Goal: Information Seeking & Learning: Learn about a topic

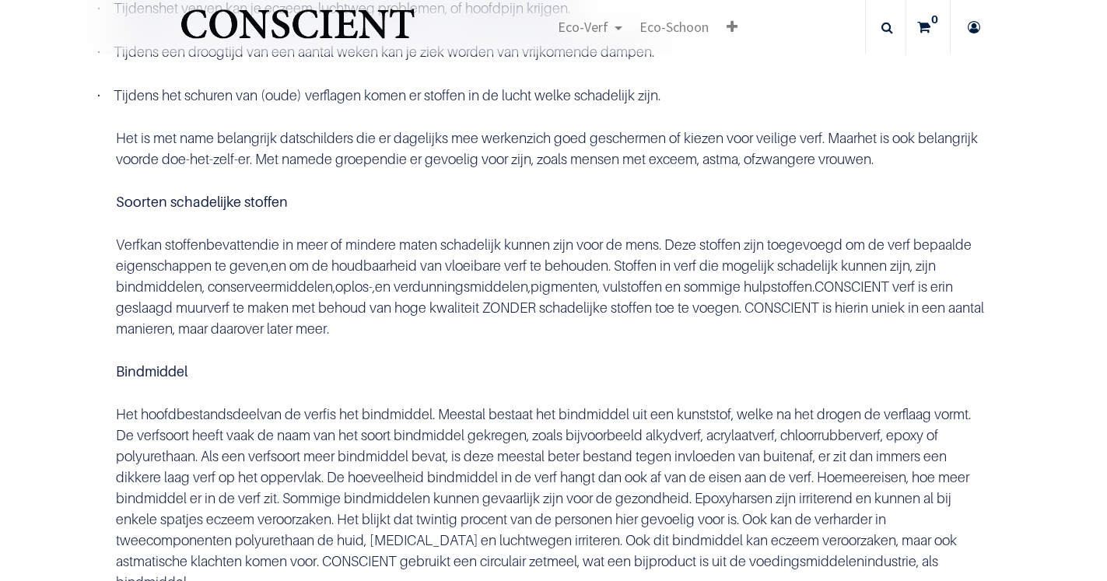
scroll to position [413, 0]
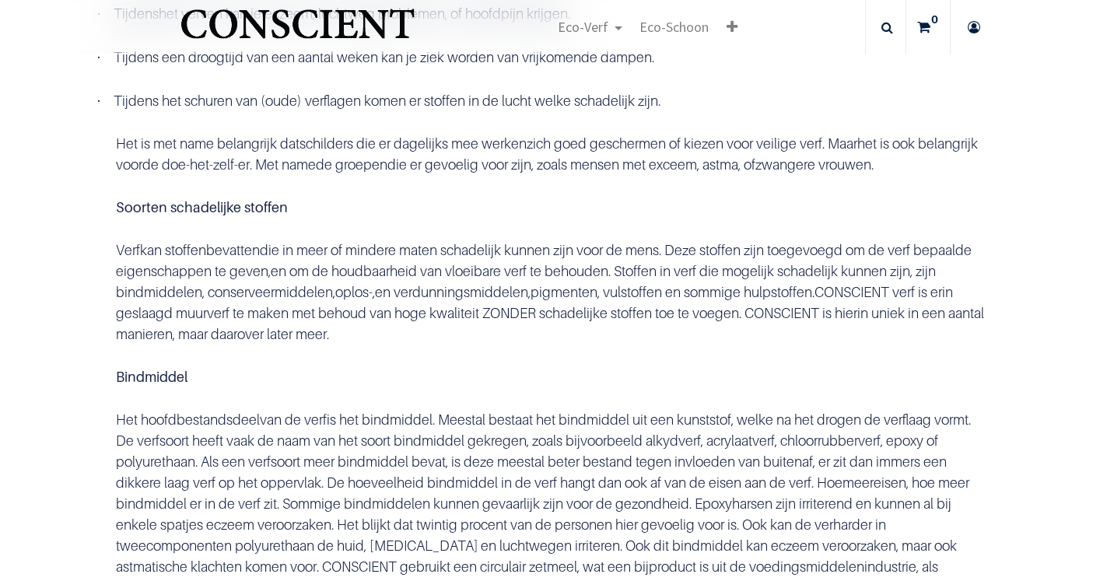
click at [260, 175] on p "Het is met name belangrijk dat schilders die er dagelijks mee werken zich goed …" at bounding box center [554, 154] width 876 height 42
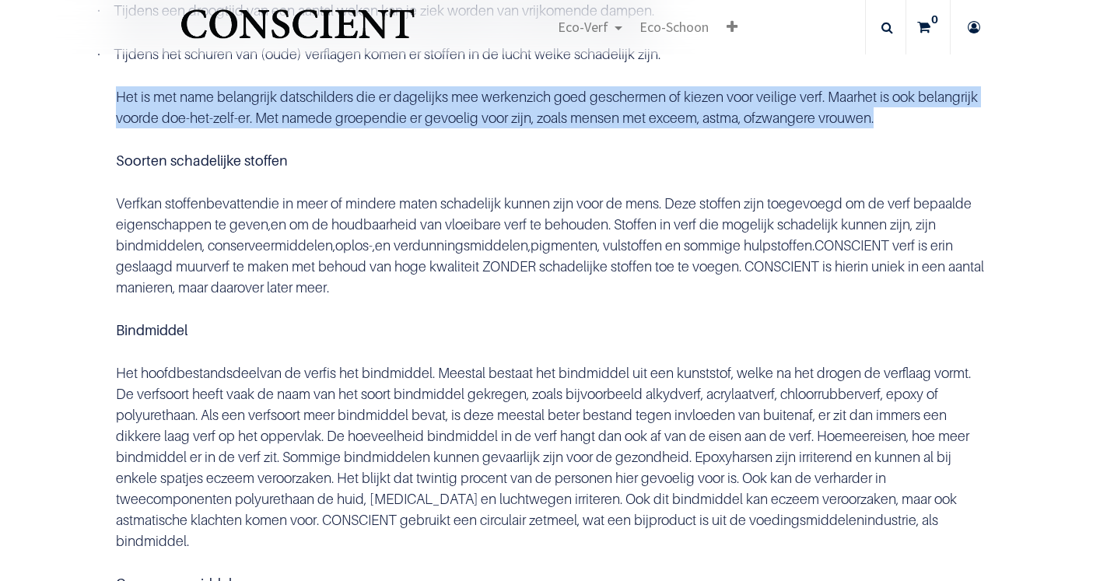
scroll to position [465, 0]
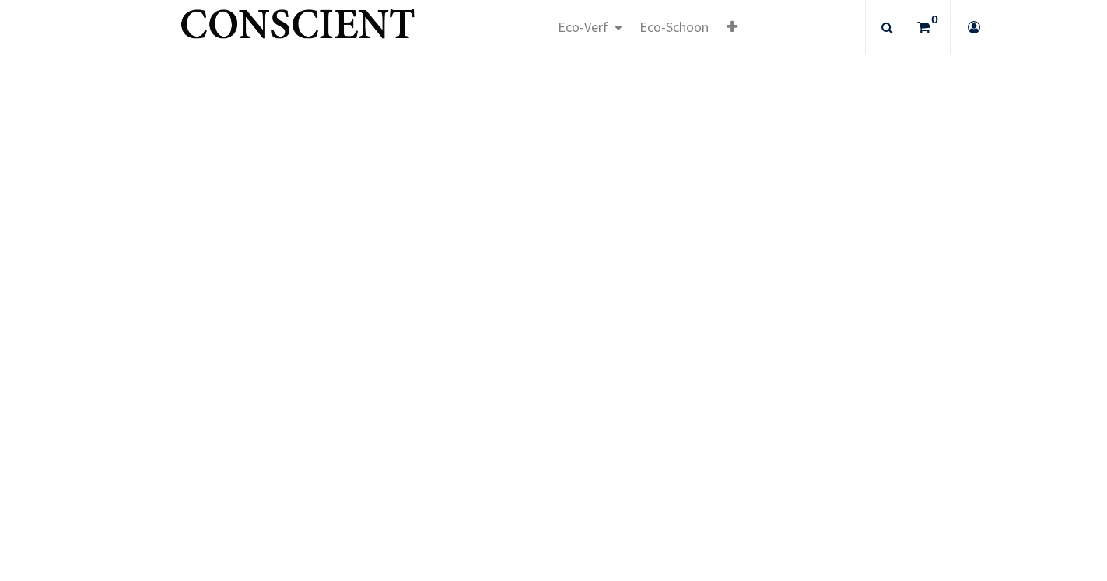
scroll to position [3395, 0]
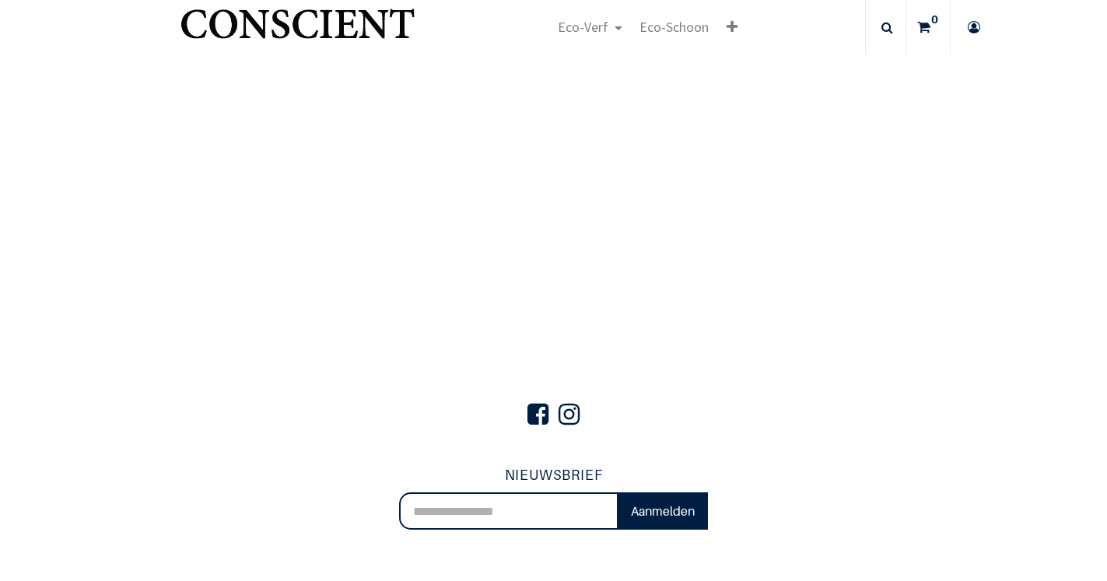
scroll to position [3978, 0]
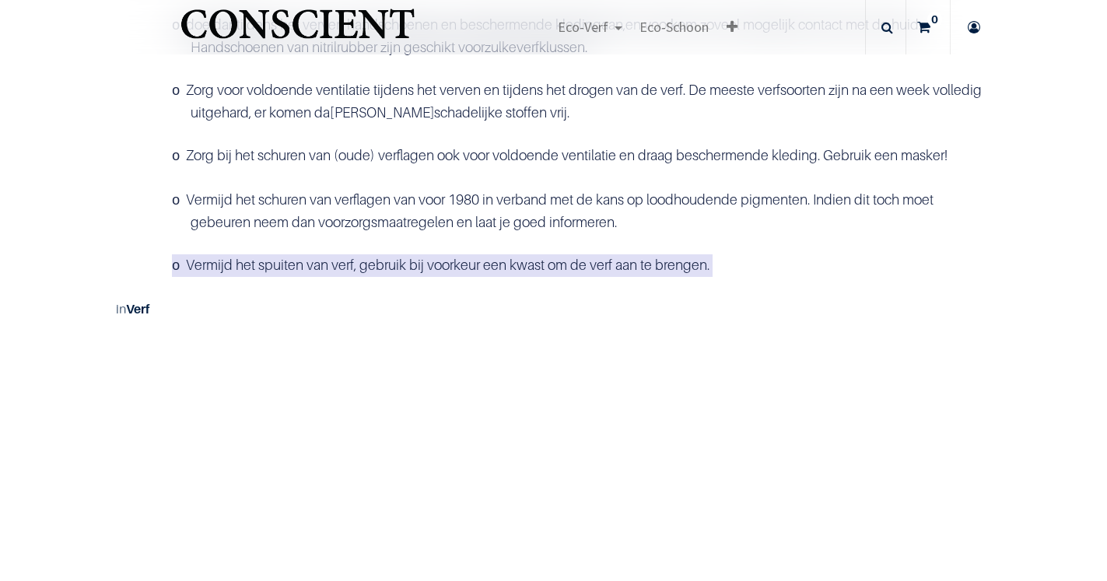
scroll to position [2290, 0]
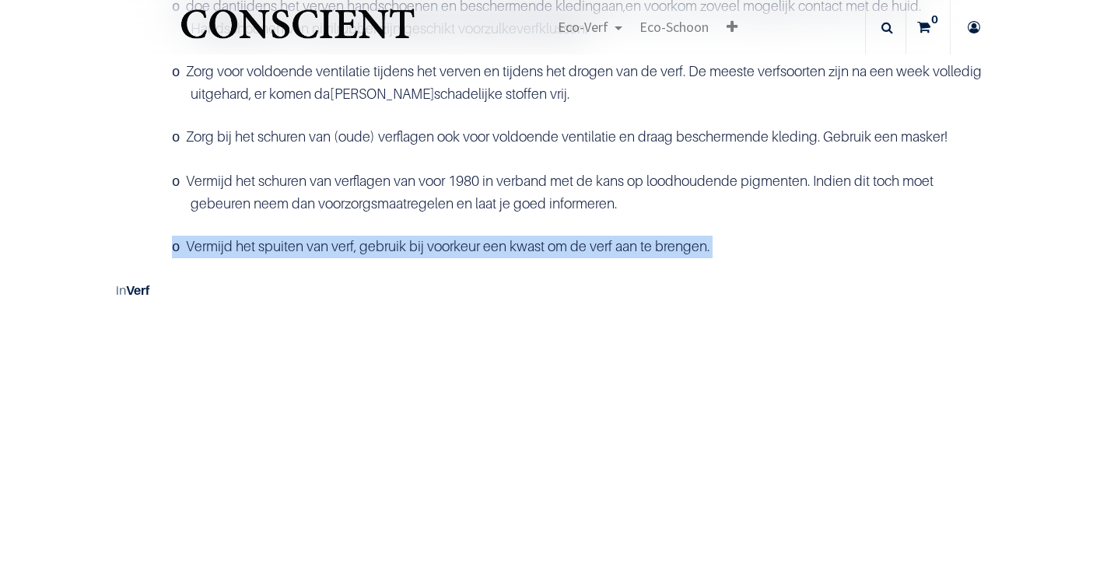
click at [418, 50] on img "Logo of Conscient.nl" at bounding box center [297, 30] width 240 height 61
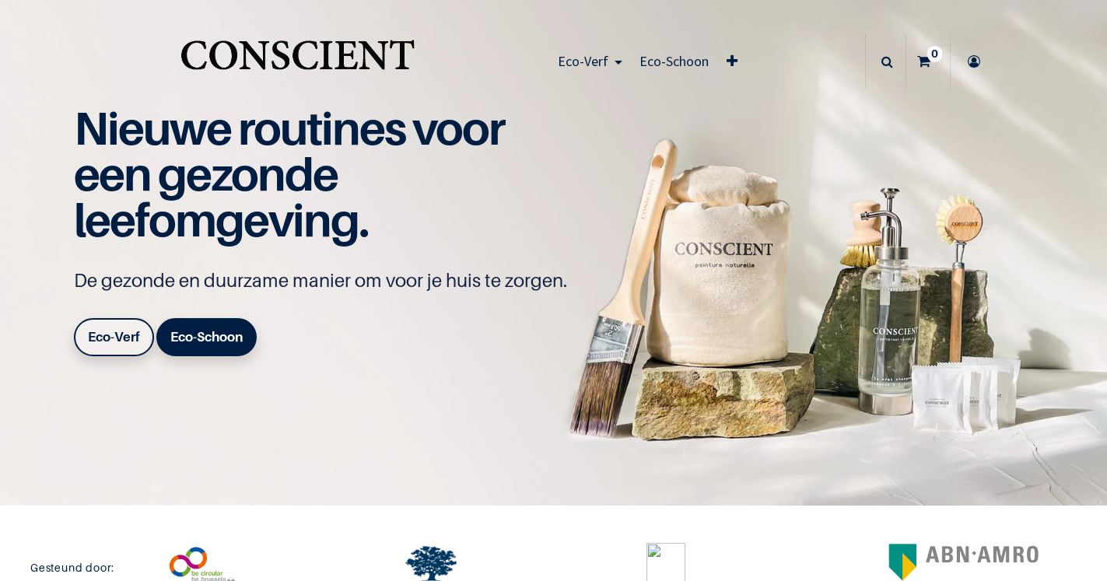
click at [605, 70] on span "Eco-Verf" at bounding box center [583, 61] width 51 height 18
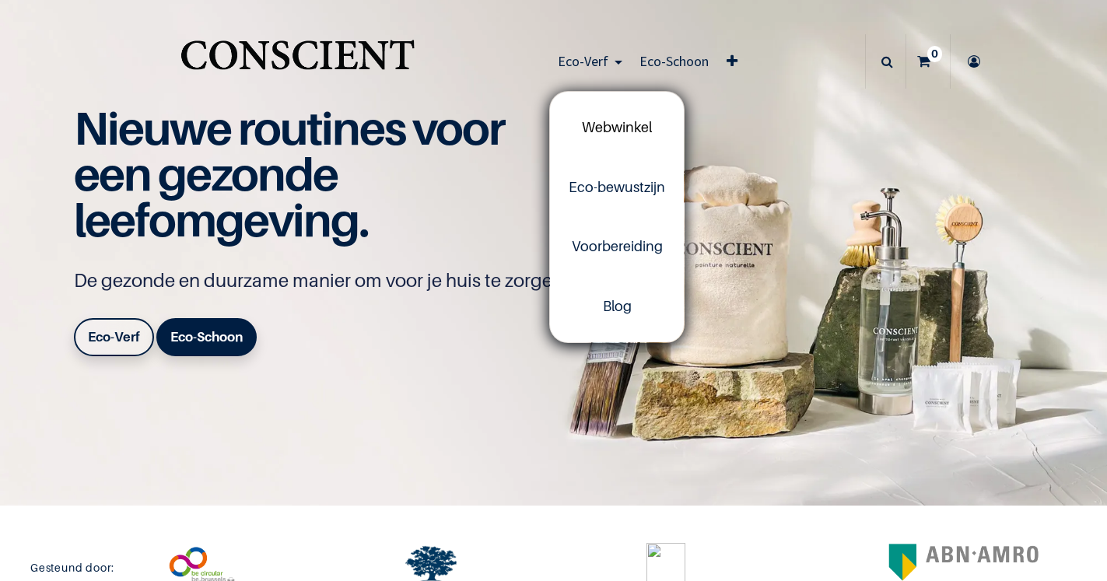
click at [629, 135] on span "Webwinkel" at bounding box center [617, 127] width 70 height 16
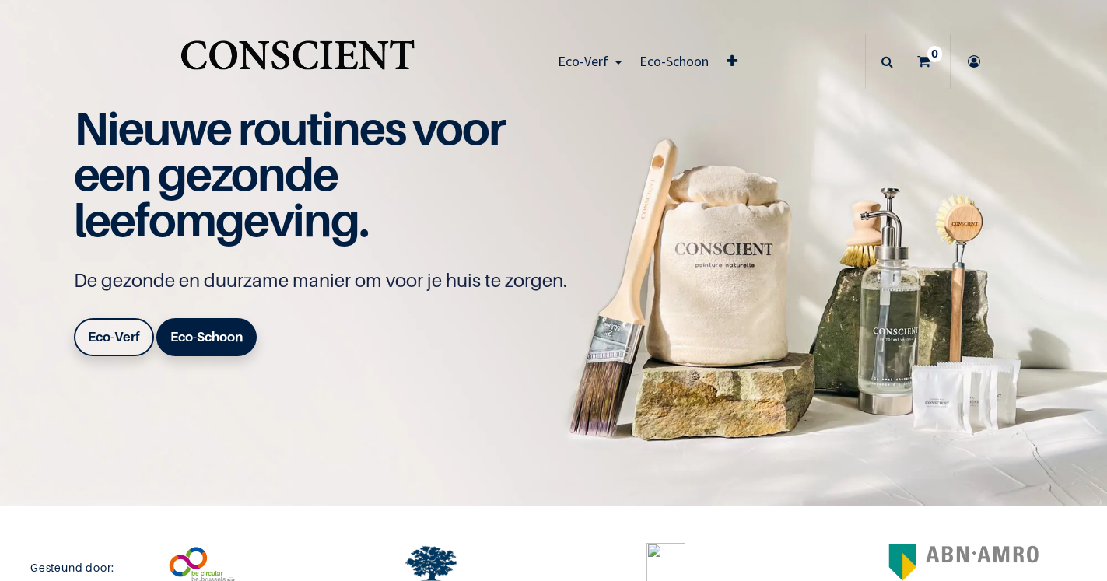
scroll to position [59, 0]
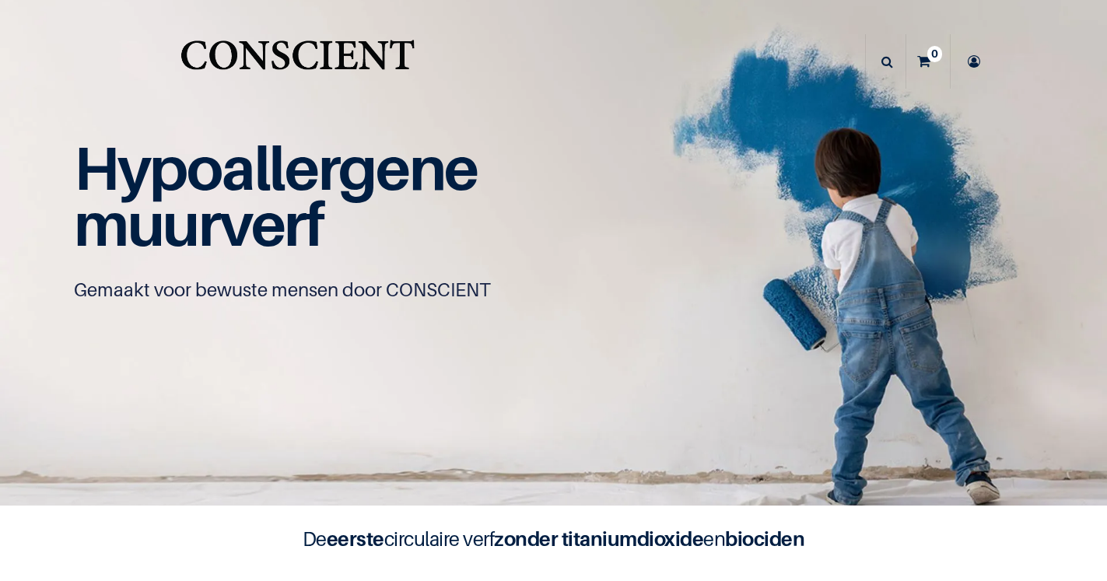
scroll to position [110, 0]
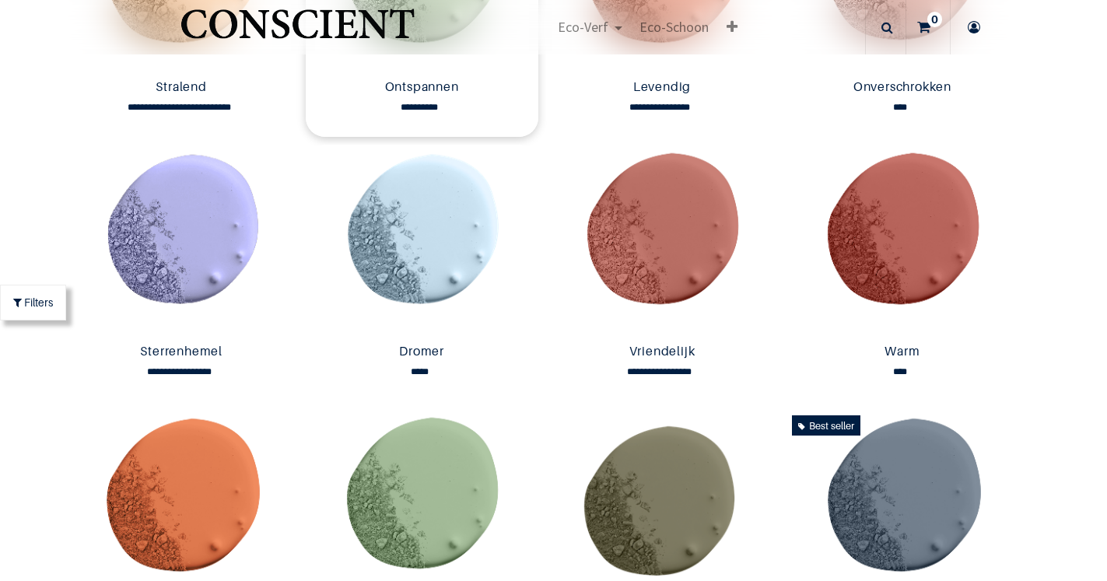
scroll to position [1225, 0]
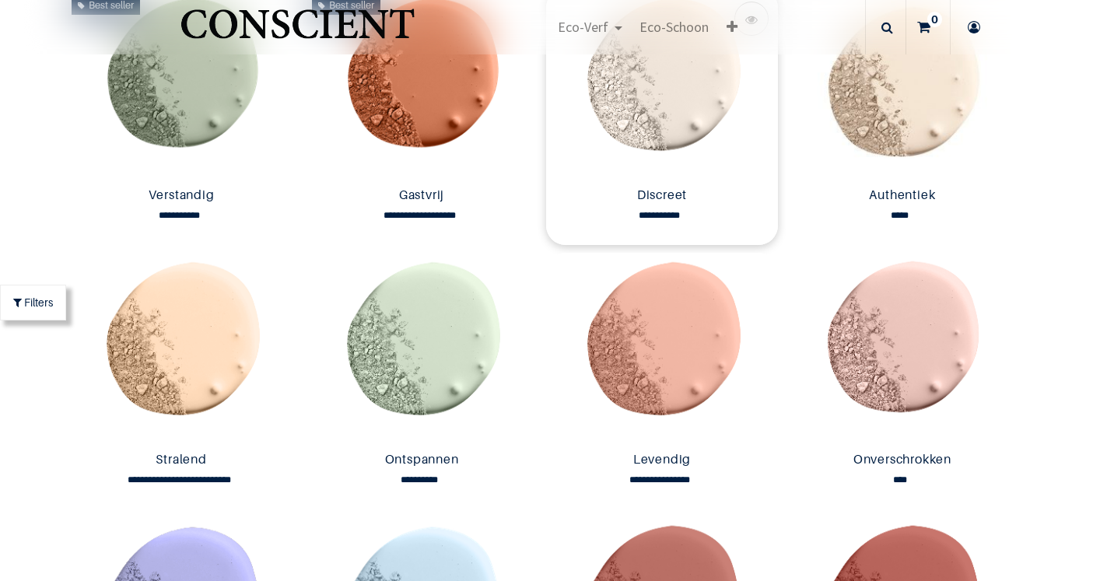
click at [679, 181] on img at bounding box center [662, 84] width 233 height 193
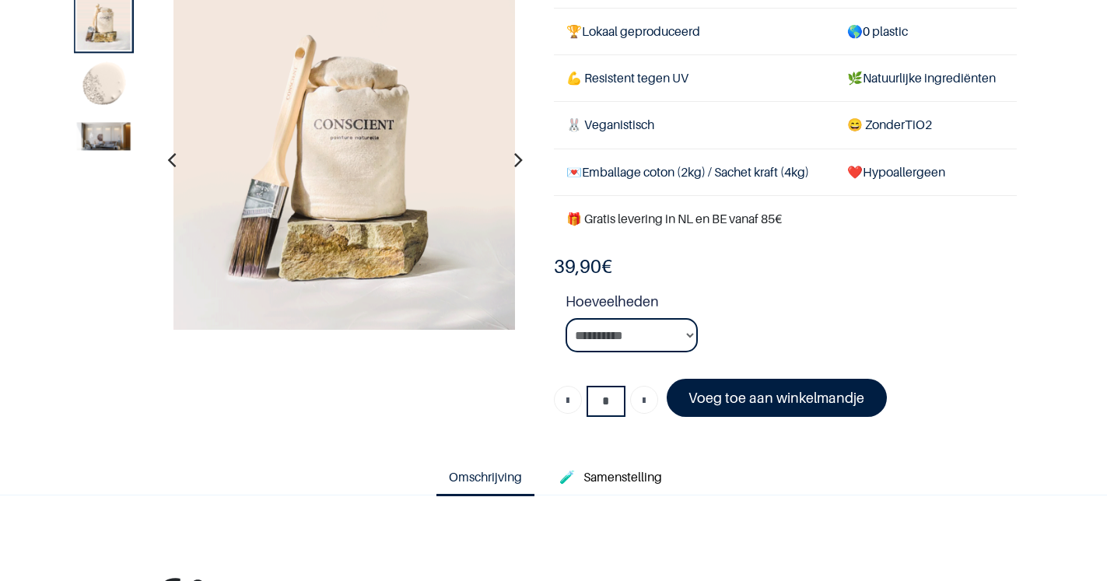
scroll to position [159, 0]
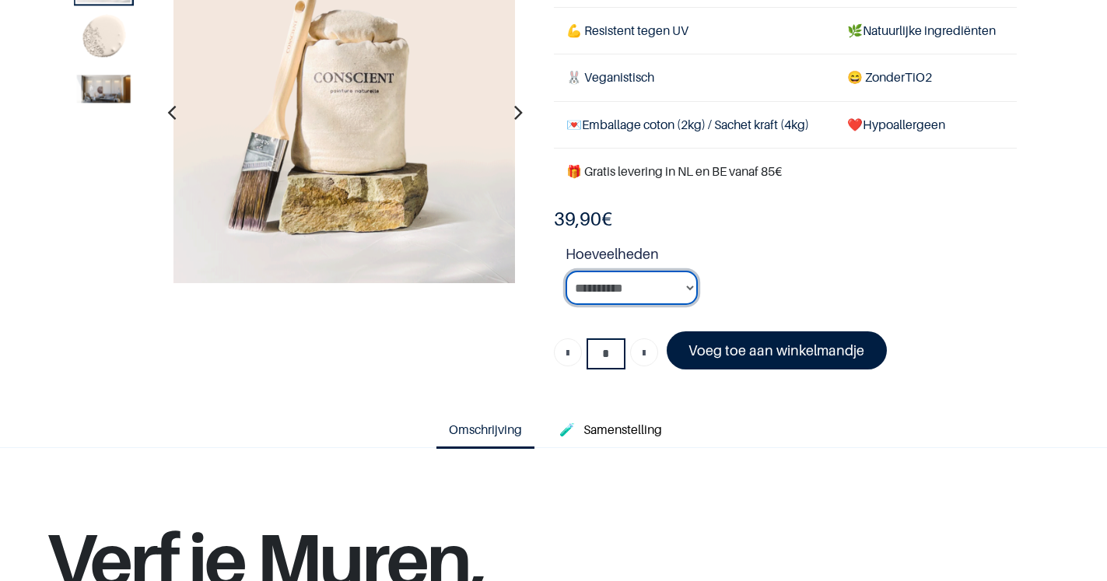
click at [658, 305] on select "**********" at bounding box center [632, 288] width 132 height 34
select select "**"
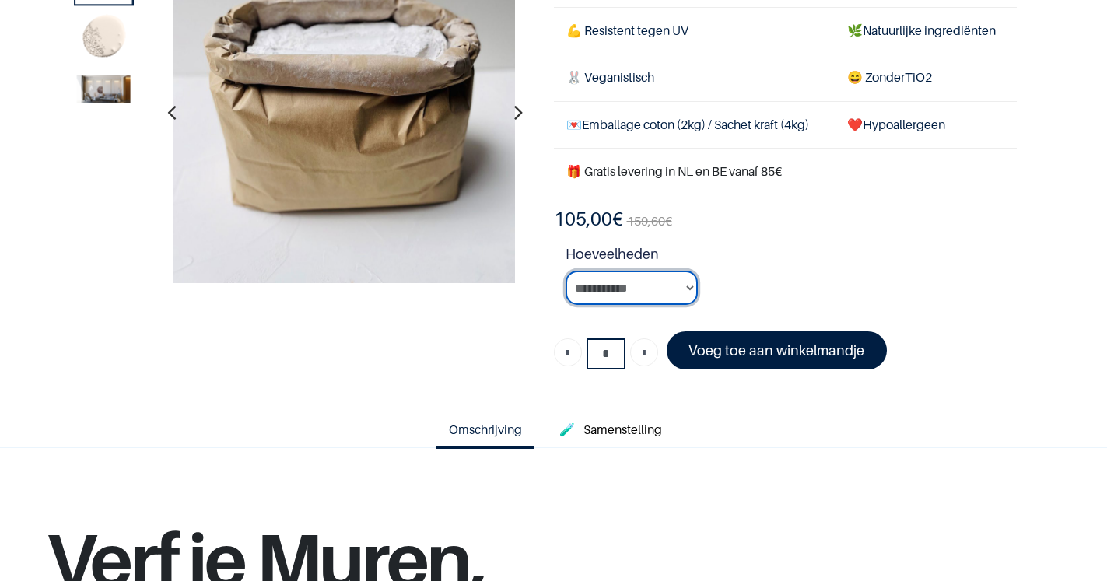
scroll to position [164, 0]
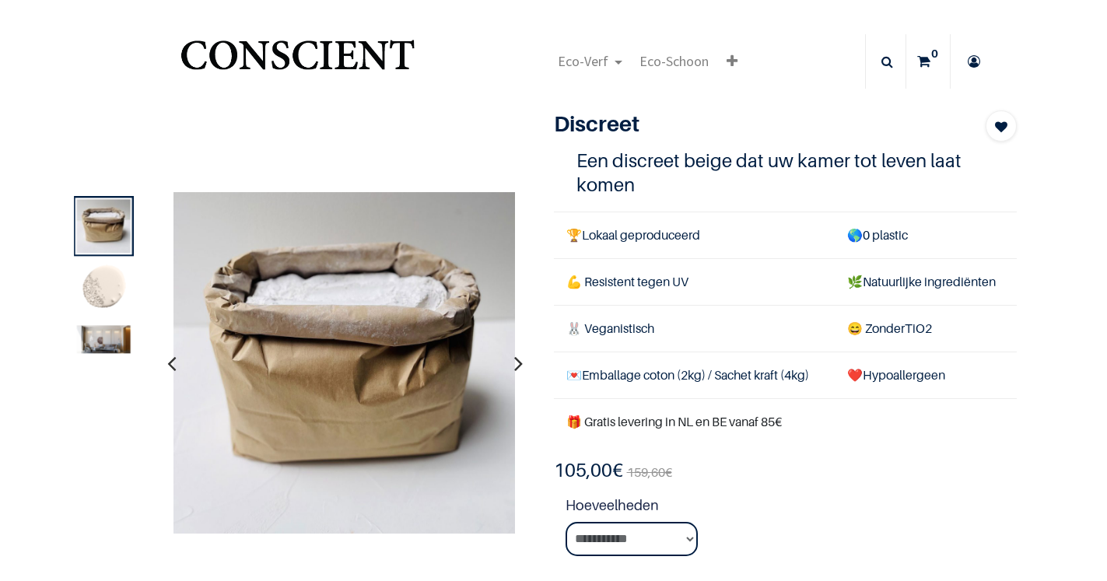
click at [120, 353] on img at bounding box center [104, 339] width 54 height 28
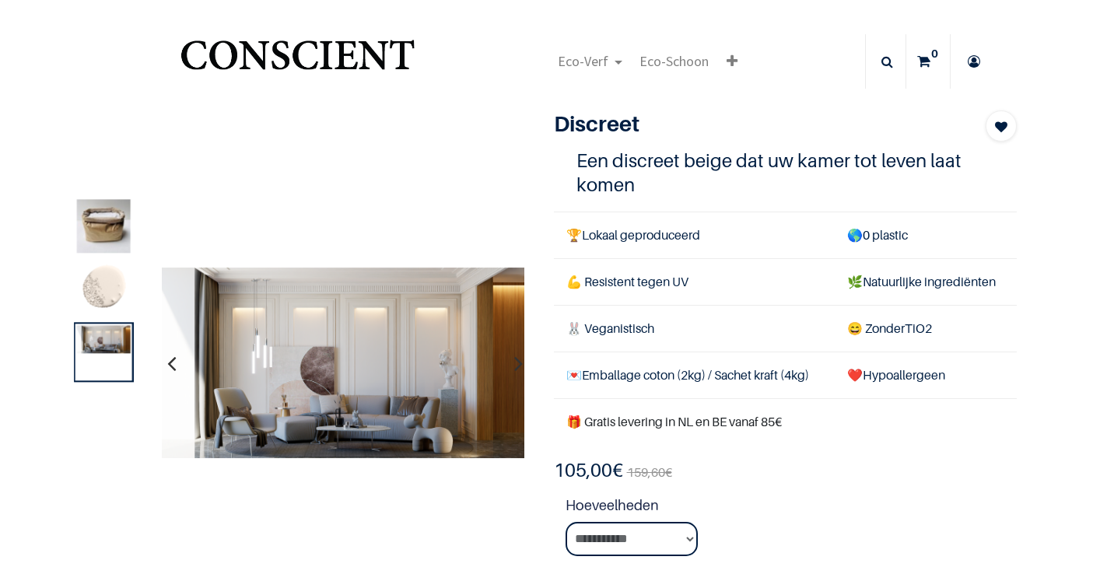
click at [100, 315] on img at bounding box center [104, 289] width 54 height 54
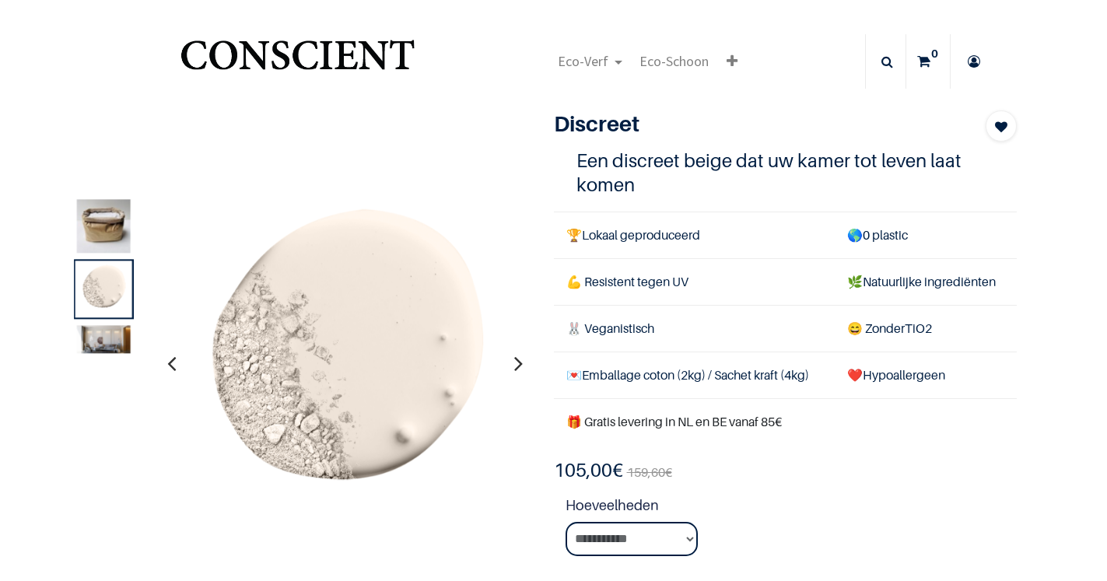
click at [98, 244] on img at bounding box center [104, 227] width 54 height 54
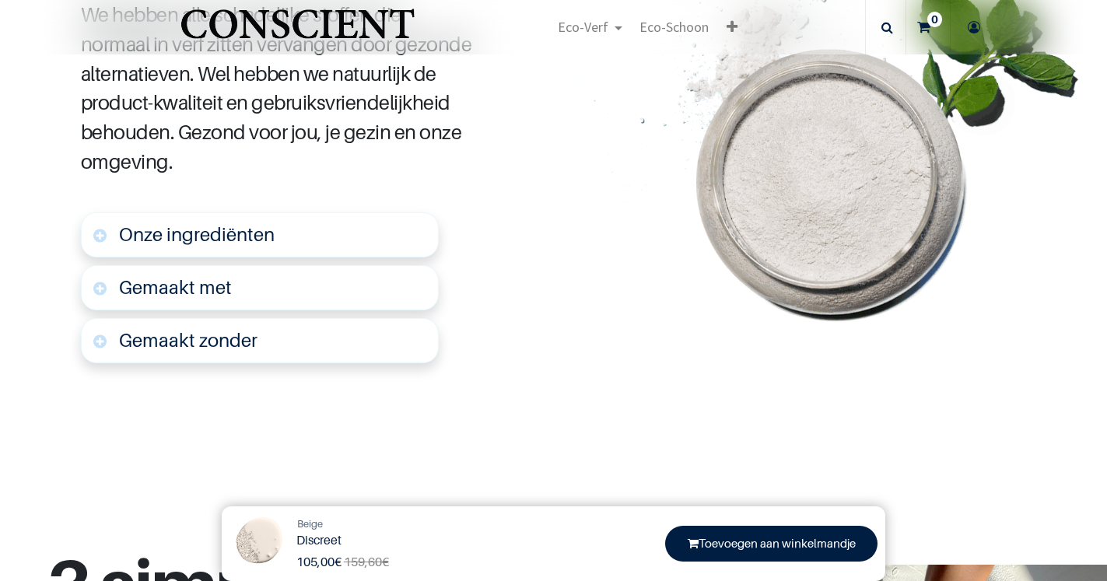
scroll to position [907, 0]
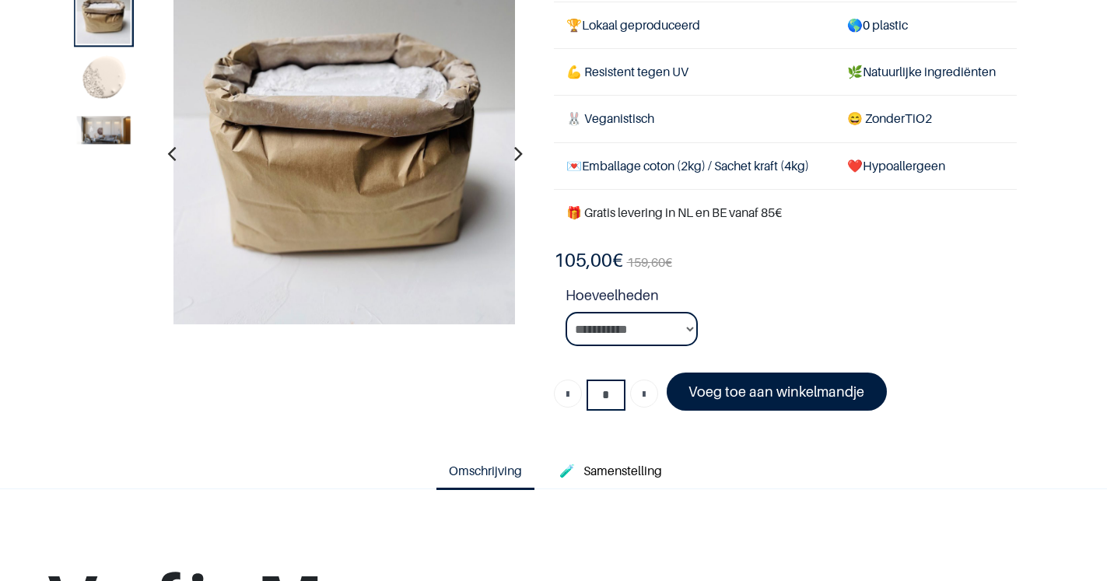
scroll to position [134, 0]
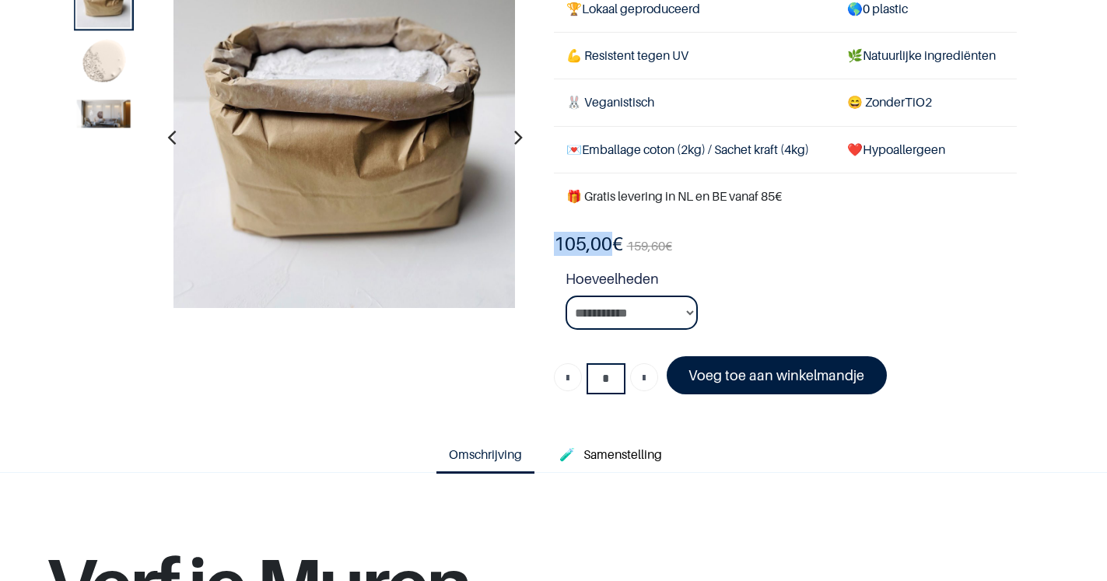
drag, startPoint x: 549, startPoint y: 432, endPoint x: 636, endPoint y: 441, distance: 88.4
click at [636, 406] on div "Discreet Zacht beige 1 Een discreet beige dat uw kamer tot leven laat komen 🏆 L…" at bounding box center [785, 145] width 486 height 522
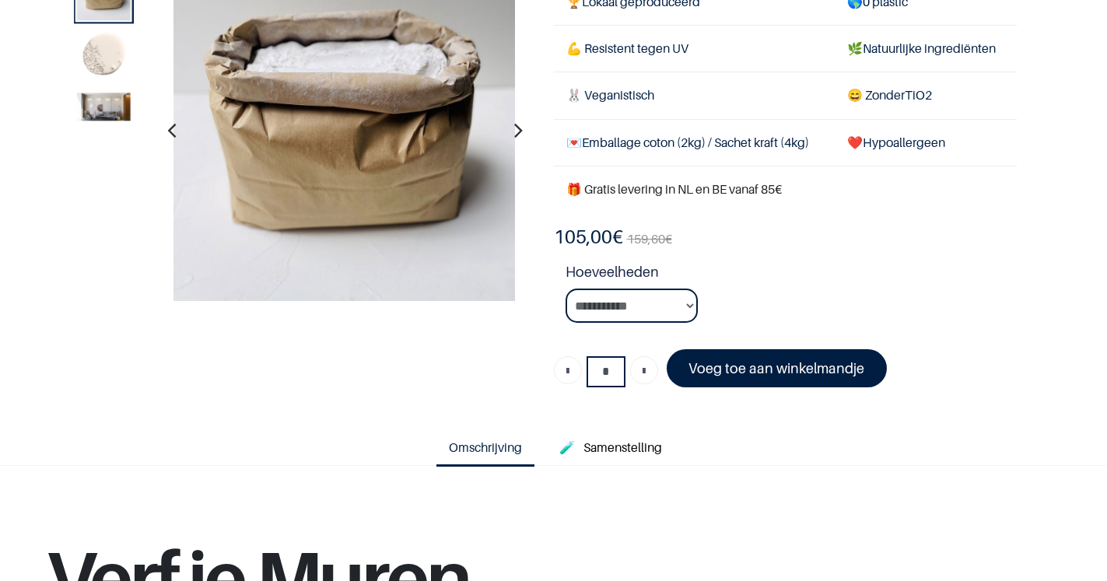
scroll to position [142, 0]
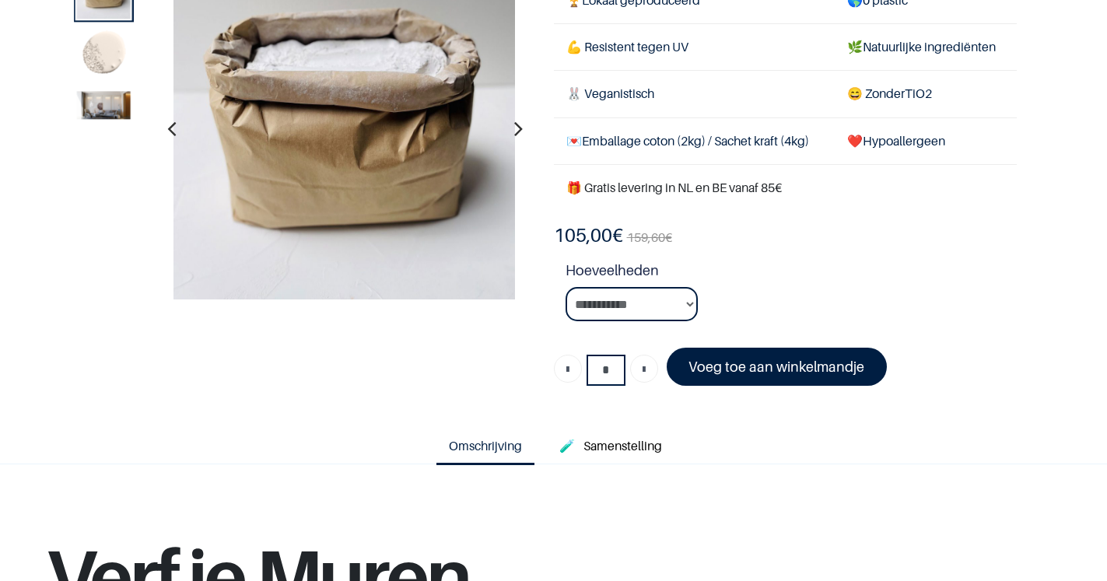
scroll to position [149, 0]
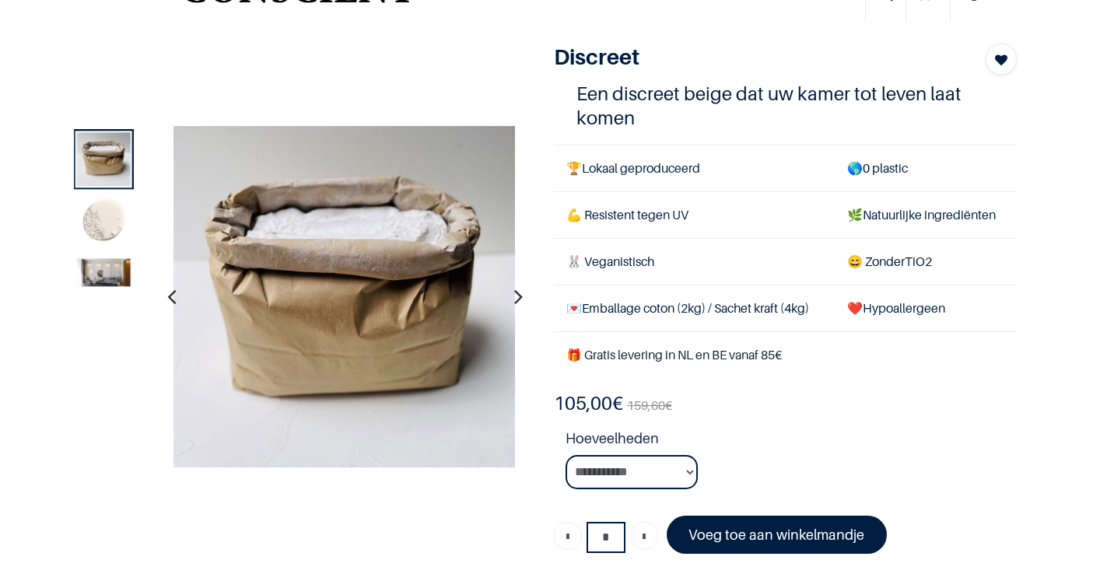
scroll to position [53, 0]
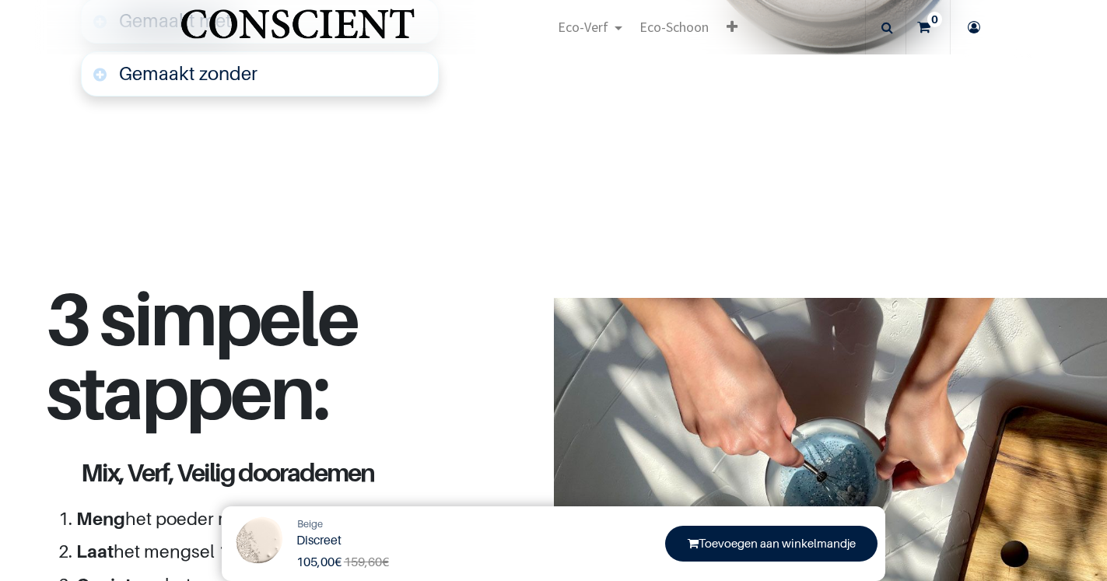
scroll to position [1305, 0]
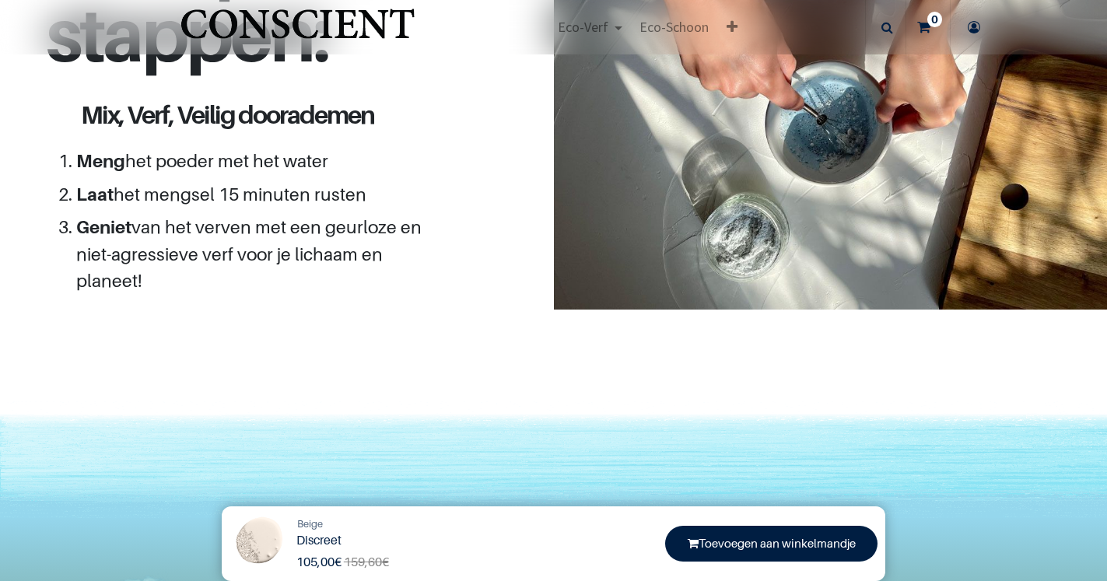
scroll to position [1916, 0]
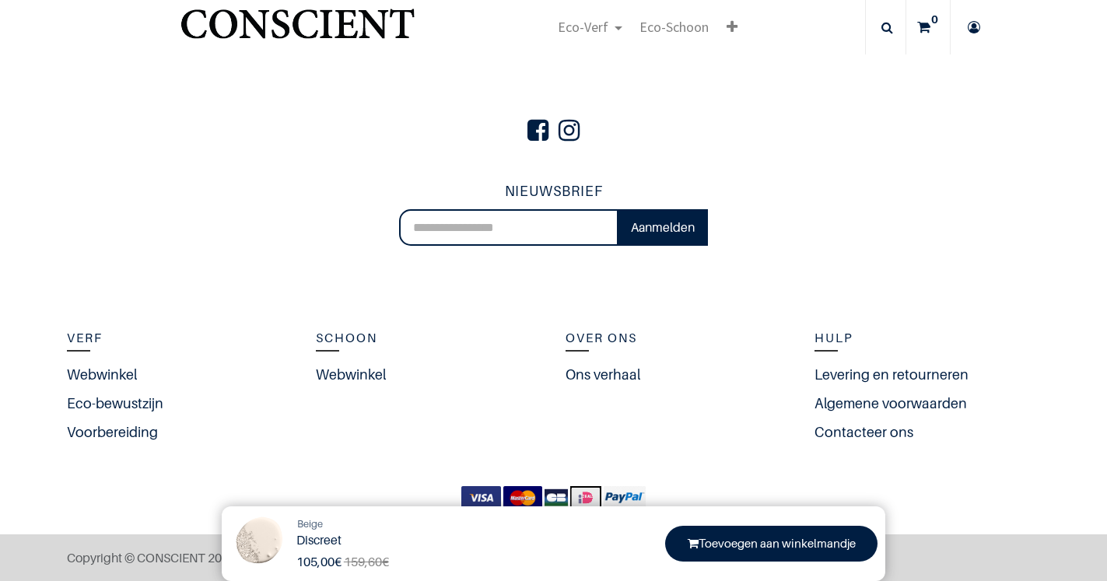
scroll to position [4148, 0]
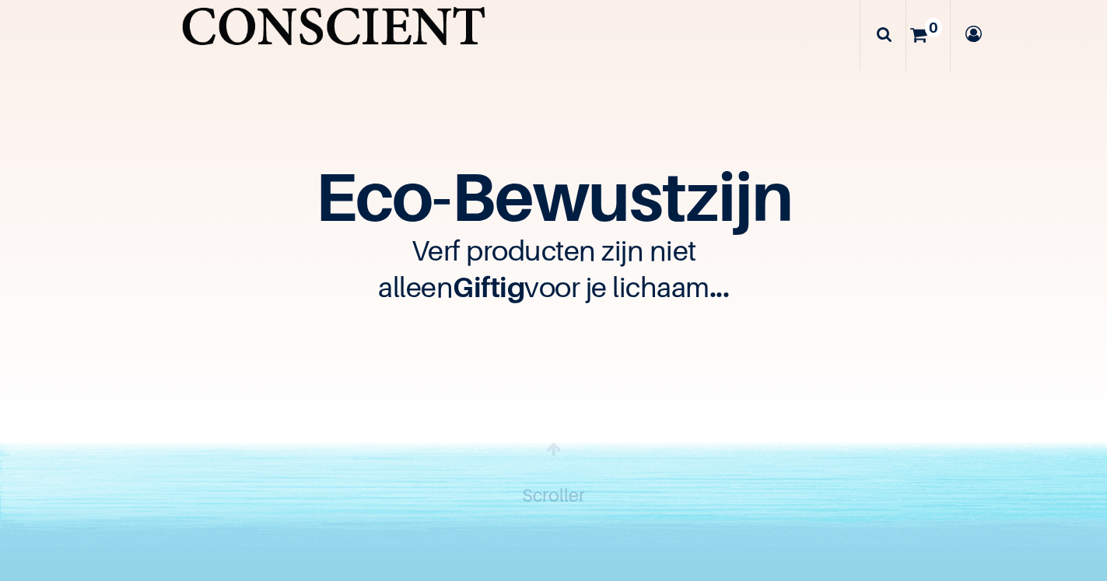
scroll to position [37, 0]
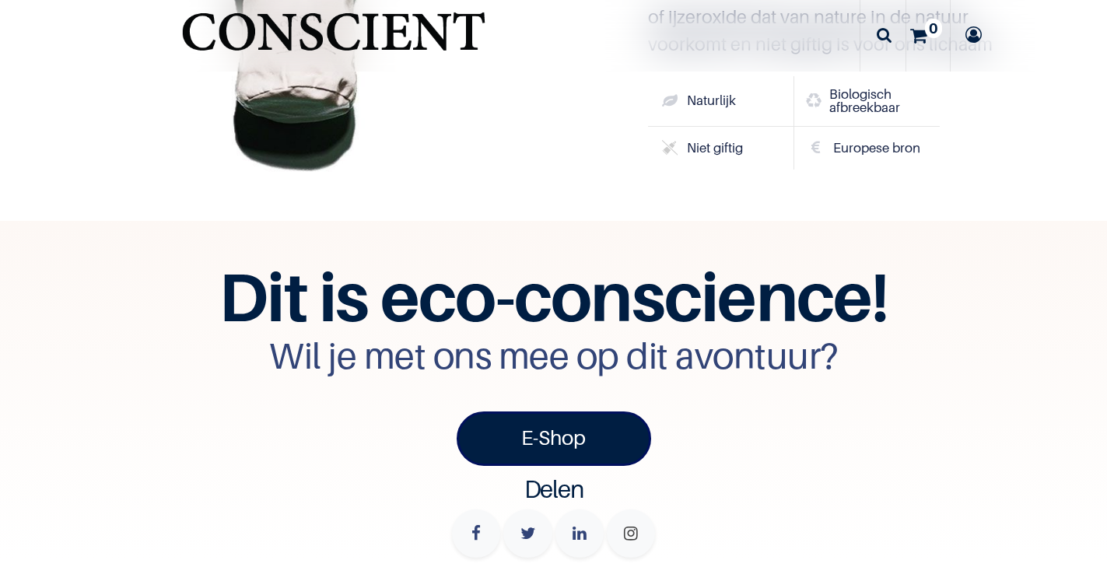
scroll to position [4998, 0]
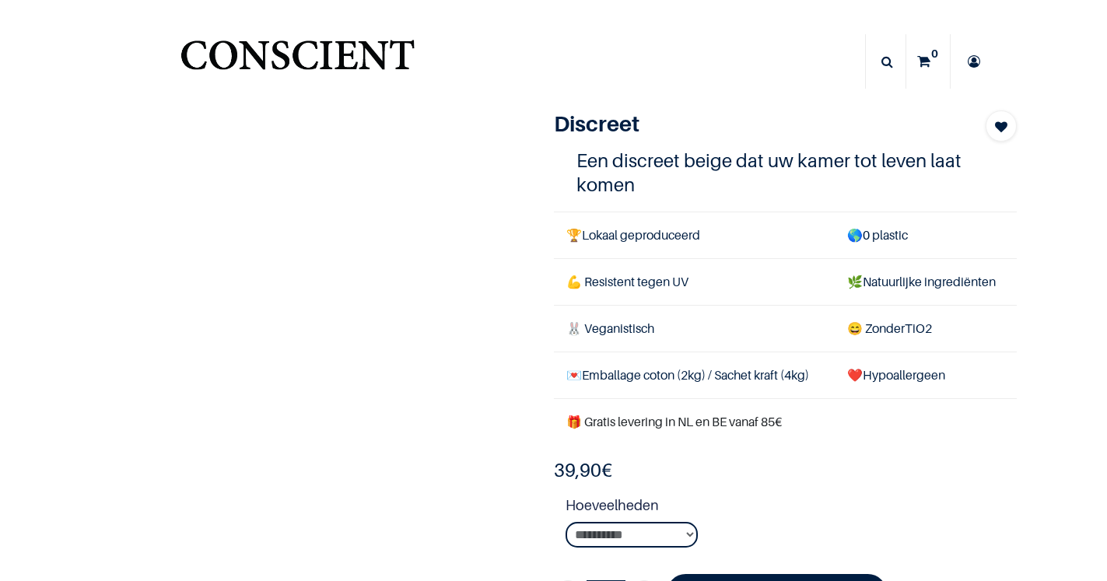
select select "**"
